Goal: Transaction & Acquisition: Book appointment/travel/reservation

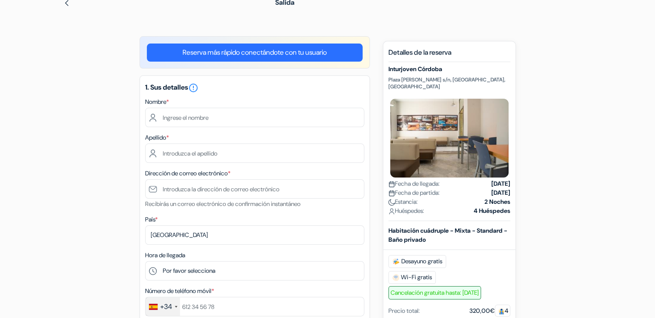
scroll to position [84, 0]
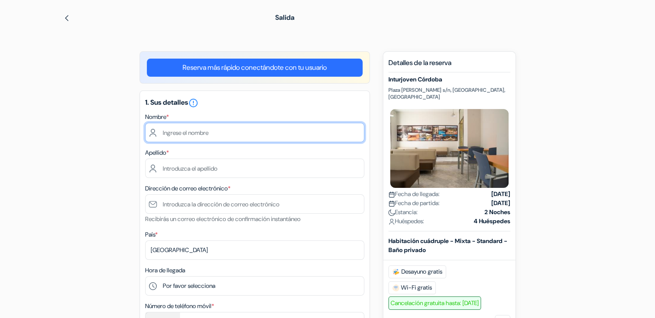
click at [232, 125] on input "text" at bounding box center [254, 132] width 219 height 19
type input "[DEMOGRAPHIC_DATA]"
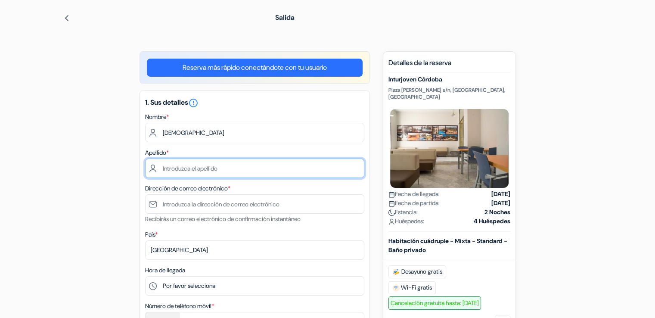
click at [203, 175] on input "text" at bounding box center [254, 168] width 219 height 19
type input "[PERSON_NAME]"
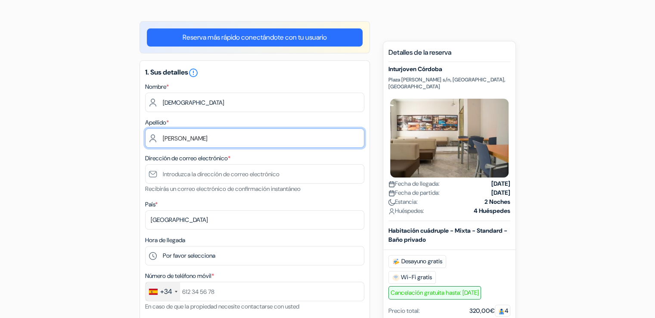
scroll to position [127, 0]
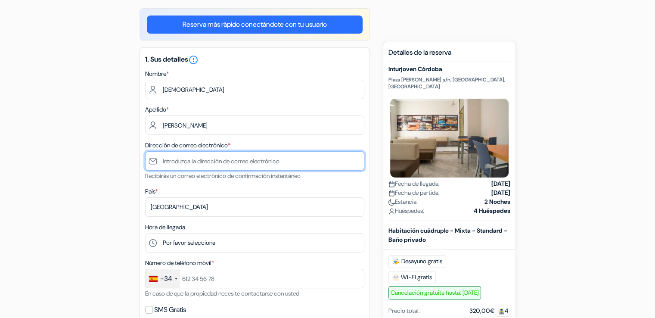
click at [258, 158] on input "text" at bounding box center [254, 160] width 219 height 19
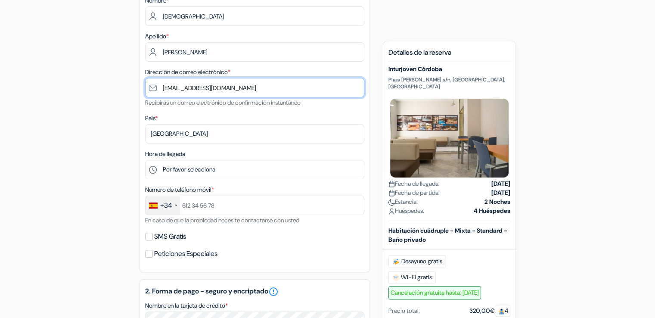
scroll to position [215, 0]
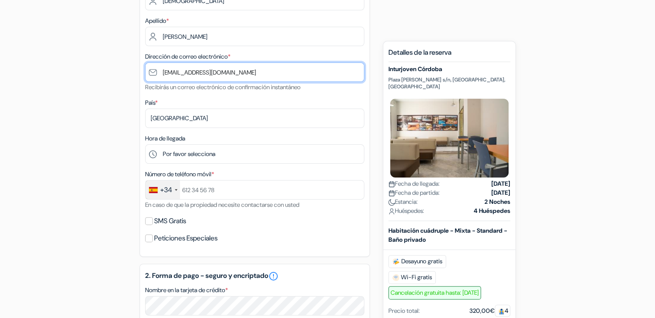
type input "[EMAIL_ADDRESS][DOMAIN_NAME]"
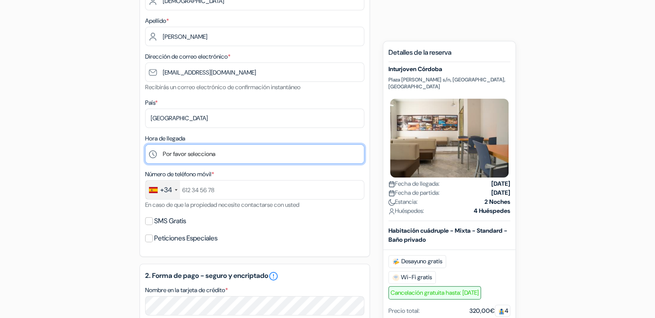
click at [198, 153] on select "Por favor selecciona 1:00 2:00 3:00 4:00 5:00 6:00 7:00 8:00 9:00 10:00 11:00 1…" at bounding box center [254, 153] width 219 height 19
select select "16"
click at [145, 145] on select "Por favor selecciona 1:00 2:00 3:00 4:00 5:00 6:00 7:00 8:00 9:00 10:00 11:00 1…" at bounding box center [254, 153] width 219 height 19
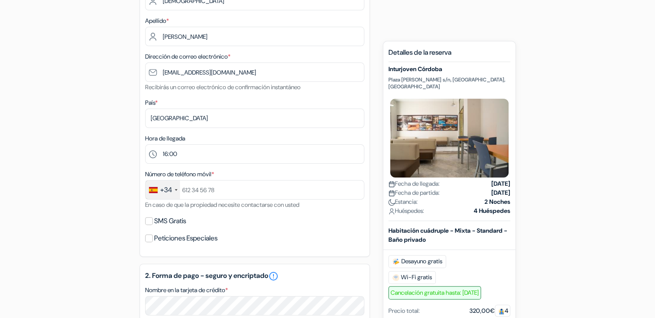
click at [579, 169] on div "add_box Inturjoven [GEOGRAPHIC_DATA] [GEOGRAPHIC_DATA][PERSON_NAME] s/n, [GEOGR…" at bounding box center [328, 263] width 569 height 688
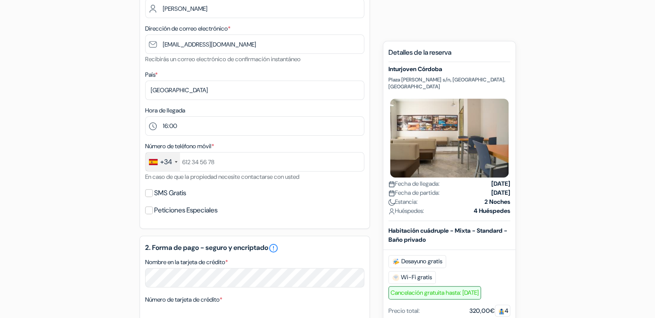
scroll to position [259, 0]
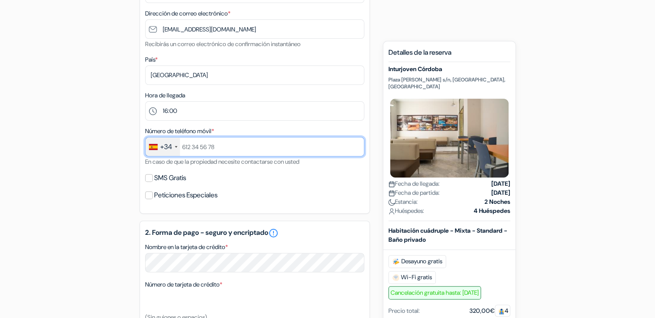
drag, startPoint x: 209, startPoint y: 147, endPoint x: 223, endPoint y: 147, distance: 13.8
click at [209, 147] on input "text" at bounding box center [254, 146] width 219 height 19
type input "626181177"
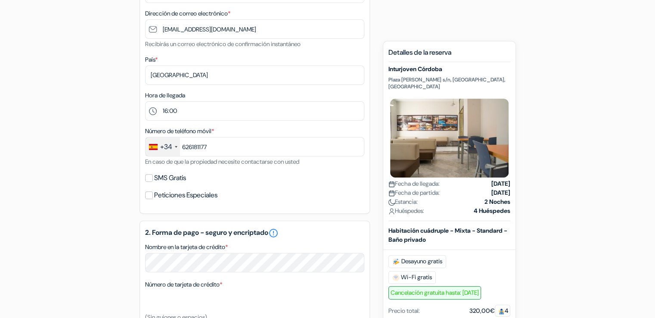
click at [590, 171] on div "add_box Inturjoven [GEOGRAPHIC_DATA] [GEOGRAPHIC_DATA][PERSON_NAME] s/n, [GEOGR…" at bounding box center [328, 220] width 569 height 688
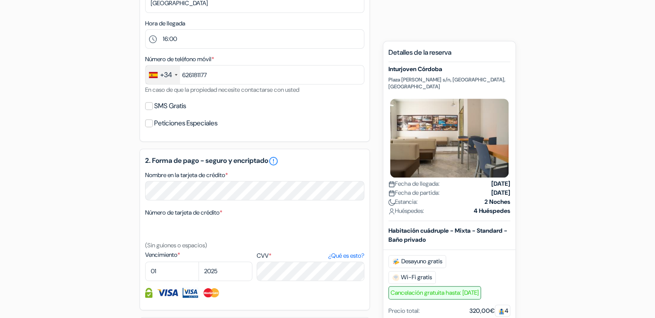
scroll to position [345, 0]
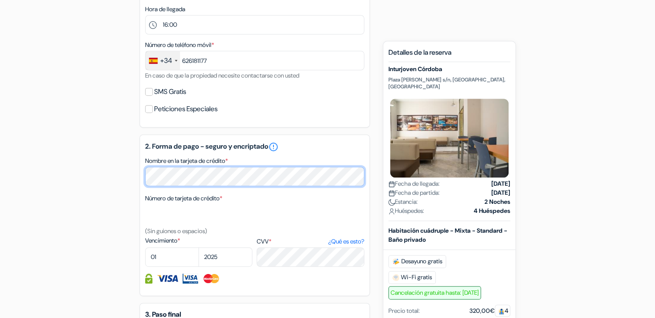
click at [135, 172] on div "add_box Inturjoven [GEOGRAPHIC_DATA] [GEOGRAPHIC_DATA][PERSON_NAME] s/n, [GEOGR…" at bounding box center [328, 134] width 569 height 688
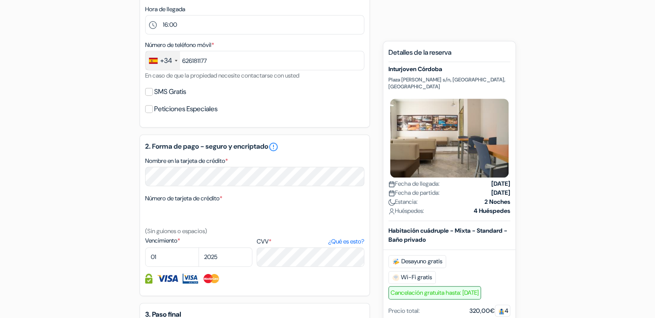
click at [546, 166] on div "add_box Inturjoven [GEOGRAPHIC_DATA] [GEOGRAPHIC_DATA][PERSON_NAME] s/n, [GEOGR…" at bounding box center [328, 134] width 569 height 688
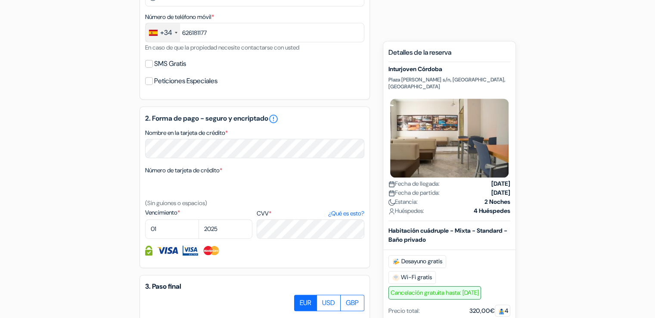
scroll to position [388, 0]
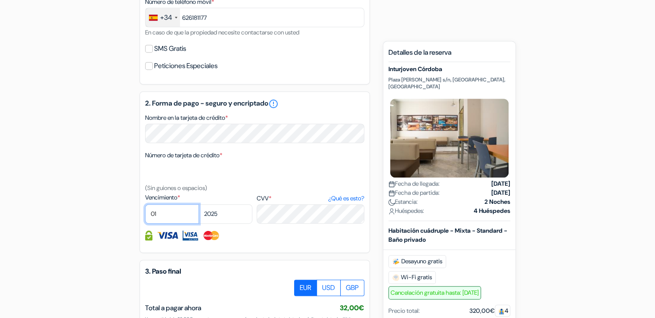
click at [177, 215] on select "01 02 03 04 05 06 07 08 09 10 11 12" at bounding box center [172, 213] width 54 height 19
select select "12"
click at [145, 206] on select "01 02 03 04 05 06 07 08 09 10 11 12" at bounding box center [172, 213] width 54 height 19
click at [554, 218] on div "add_box Inturjoven [GEOGRAPHIC_DATA] [GEOGRAPHIC_DATA][PERSON_NAME] s/n, [GEOGR…" at bounding box center [328, 91] width 569 height 688
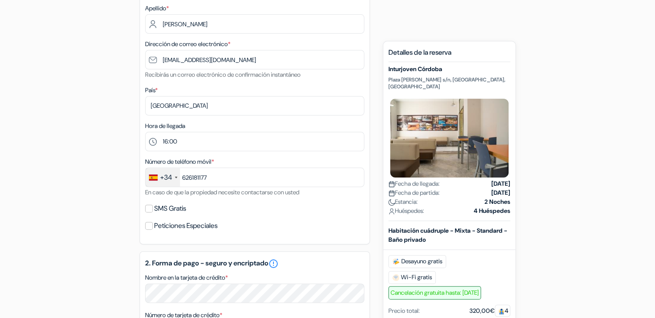
scroll to position [213, 0]
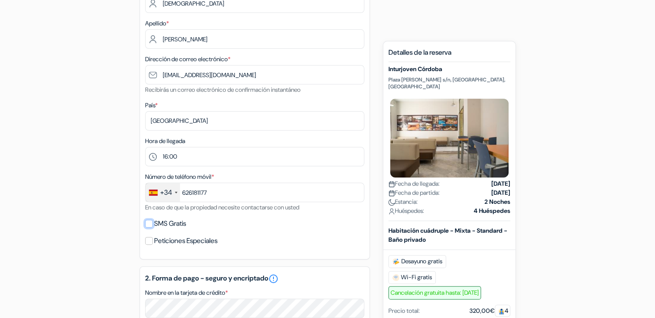
click at [149, 225] on input "SMS Gratis" at bounding box center [149, 224] width 8 height 8
checkbox input "true"
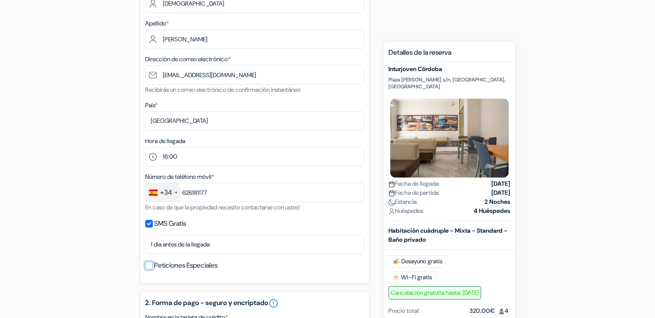
click at [148, 268] on input "Peticiones Especiales" at bounding box center [149, 266] width 8 height 8
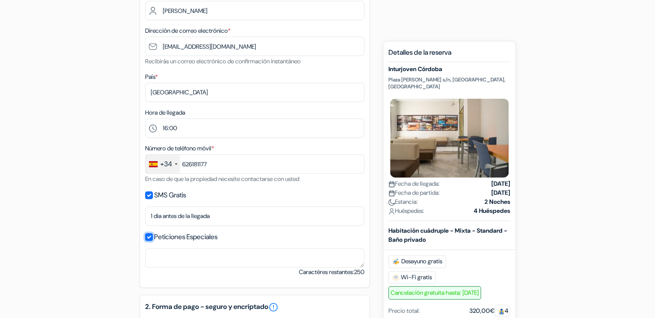
scroll to position [256, 0]
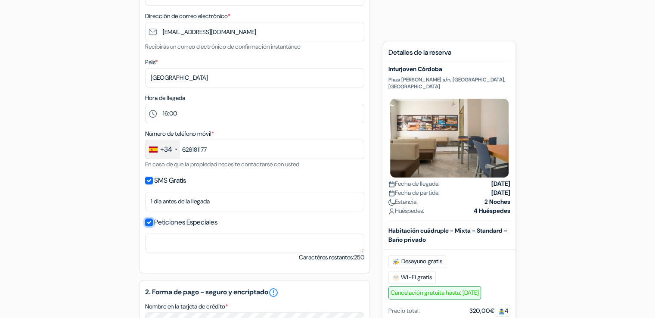
click at [148, 224] on input "Peticiones Especiales" at bounding box center [149, 222] width 8 height 8
checkbox input "false"
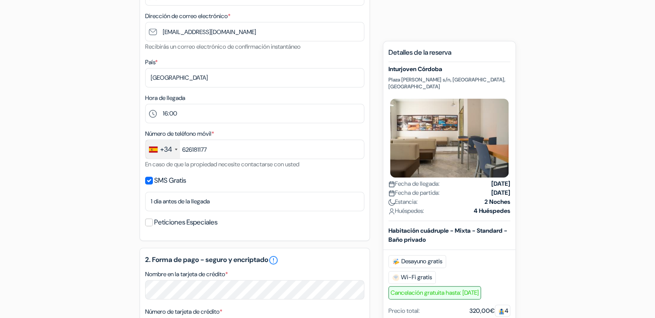
click at [562, 176] on div "add_box Inturjoven [GEOGRAPHIC_DATA] [GEOGRAPHIC_DATA][PERSON_NAME] s/n, [GEOGR…" at bounding box center [328, 235] width 569 height 713
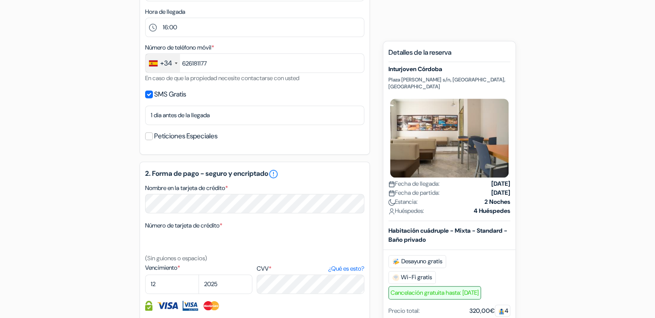
scroll to position [385, 0]
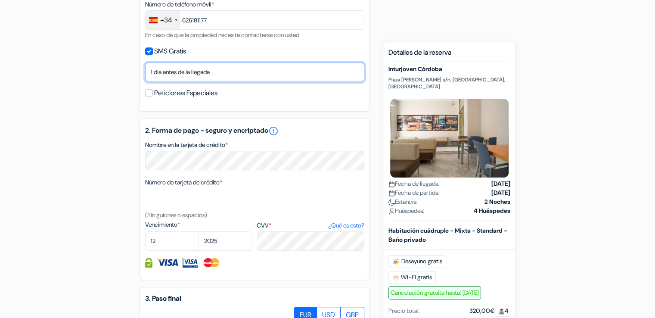
click at [285, 77] on select "No gracias Enviar ahora Llegada 1 dia antes de la llegada 2 días antes de la ll…" at bounding box center [254, 71] width 219 height 19
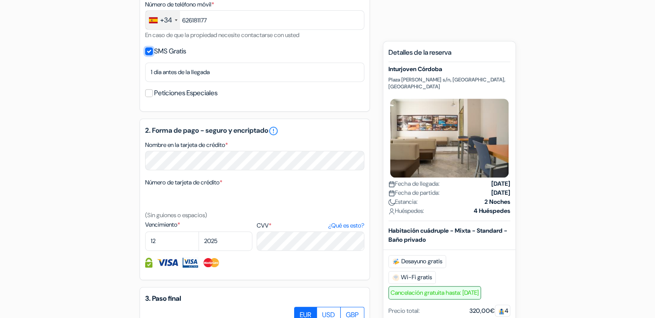
click at [150, 51] on input "SMS Gratis" at bounding box center [149, 51] width 8 height 8
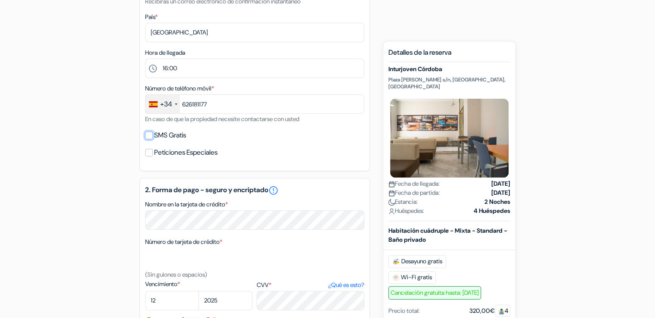
scroll to position [299, 0]
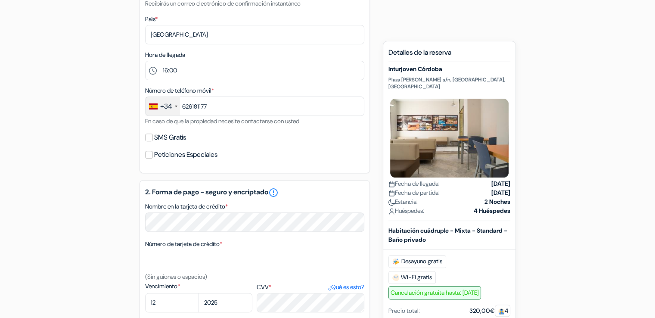
click at [72, 165] on div "add_box Inturjoven [GEOGRAPHIC_DATA] [GEOGRAPHIC_DATA][PERSON_NAME] s/n, [GEOGR…" at bounding box center [328, 180] width 569 height 688
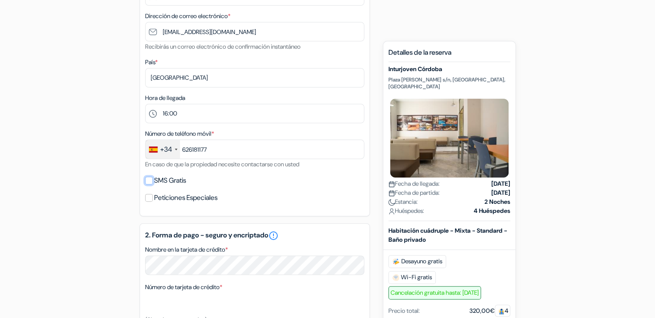
click at [148, 183] on input "SMS Gratis" at bounding box center [149, 181] width 8 height 8
checkbox input "true"
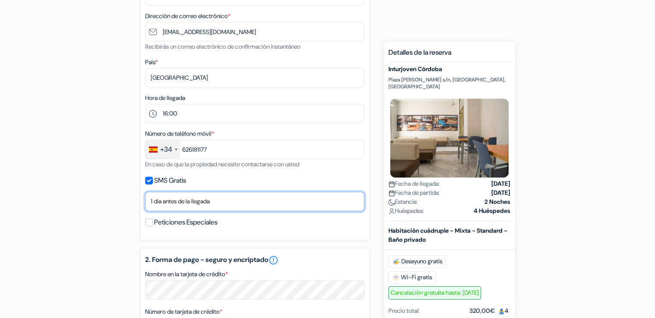
click at [159, 206] on select "No gracias Enviar ahora Llegada 1 dia antes de la llegada 2 días antes de la ll…" at bounding box center [254, 201] width 219 height 19
select select "7"
click at [145, 192] on select "No gracias Enviar ahora Llegada 1 dia antes de la llegada 2 días antes de la ll…" at bounding box center [254, 201] width 219 height 19
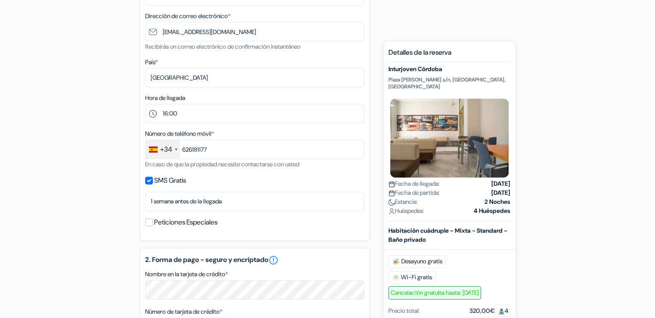
click at [602, 158] on div "add_box Inturjoven [GEOGRAPHIC_DATA] [GEOGRAPHIC_DATA][PERSON_NAME] s/n, [GEOGR…" at bounding box center [328, 235] width 569 height 713
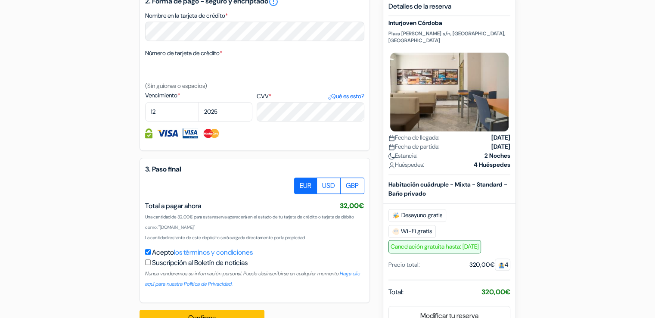
scroll to position [539, 0]
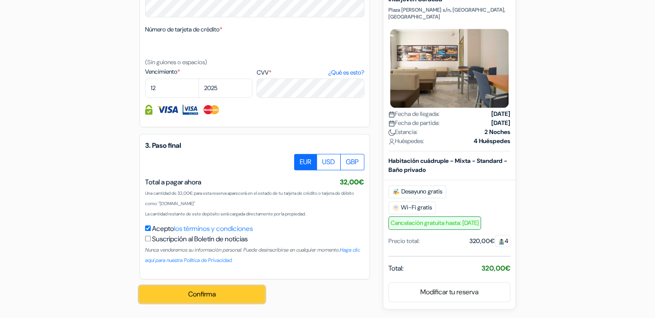
click at [198, 295] on button "Confirma" at bounding box center [202, 294] width 125 height 16
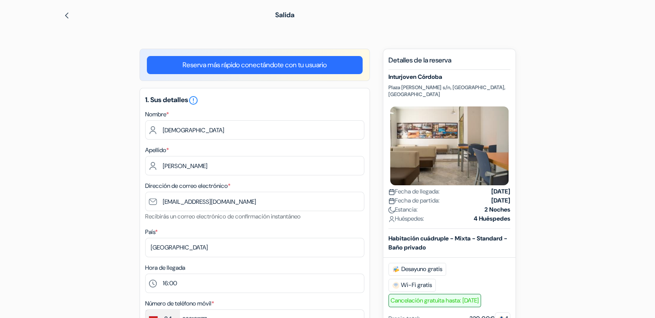
scroll to position [129, 0]
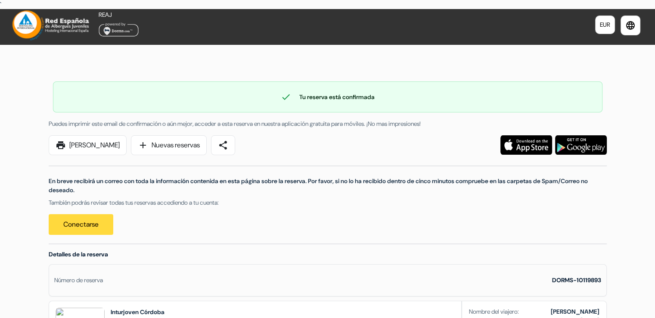
scroll to position [43, 0]
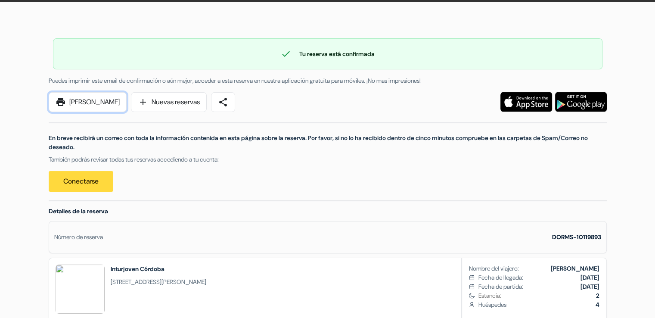
click at [89, 101] on link "print Imprimir Ahora" at bounding box center [88, 102] width 78 height 20
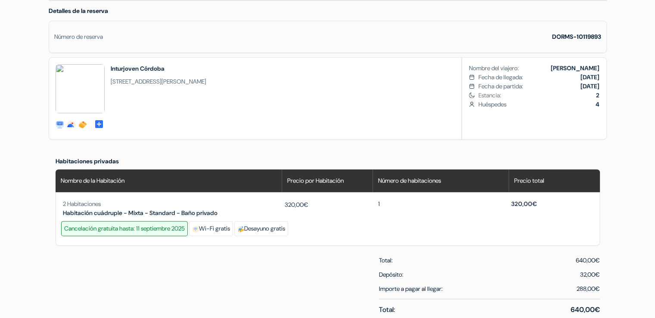
scroll to position [259, 0]
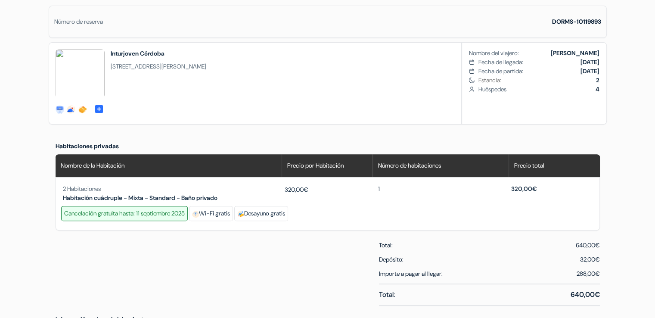
click at [153, 214] on div "Cancelación gratuita hasta: 11 septiembre 2025" at bounding box center [124, 213] width 127 height 15
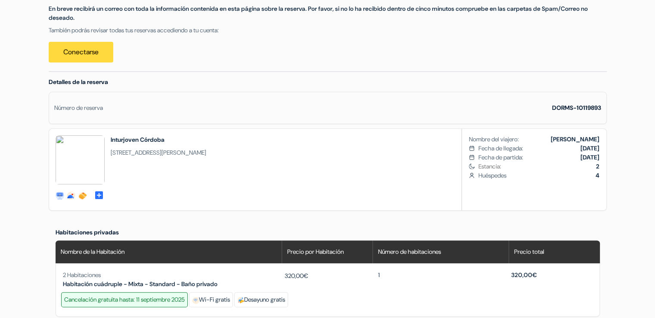
scroll to position [0, 0]
